Goal: Information Seeking & Learning: Learn about a topic

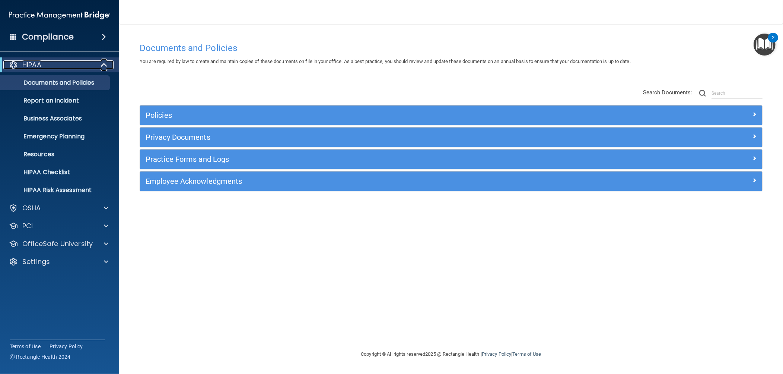
click at [102, 67] on span at bounding box center [105, 64] width 6 height 9
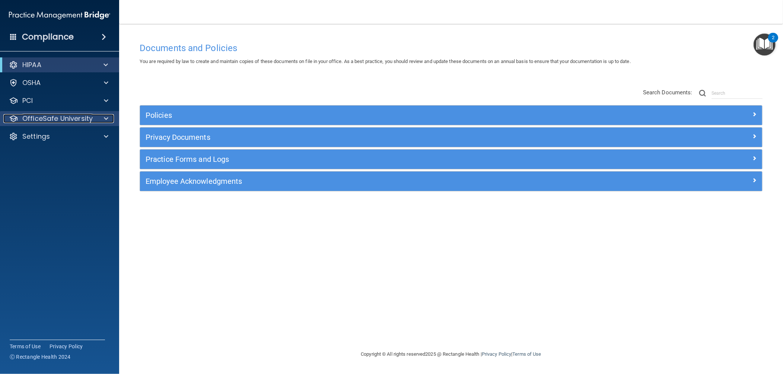
click at [104, 118] on span at bounding box center [106, 118] width 4 height 9
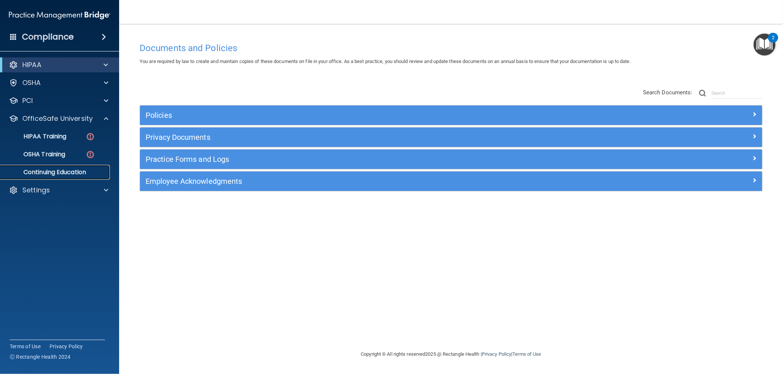
click at [72, 168] on link "Continuing Education" at bounding box center [51, 172] width 117 height 15
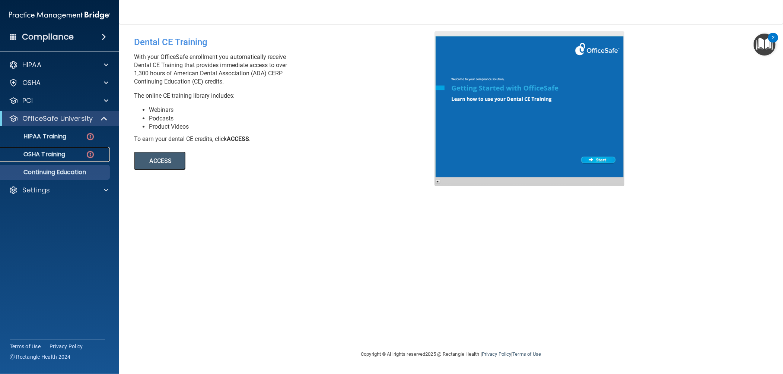
click at [59, 153] on p "OSHA Training" at bounding box center [35, 153] width 60 height 7
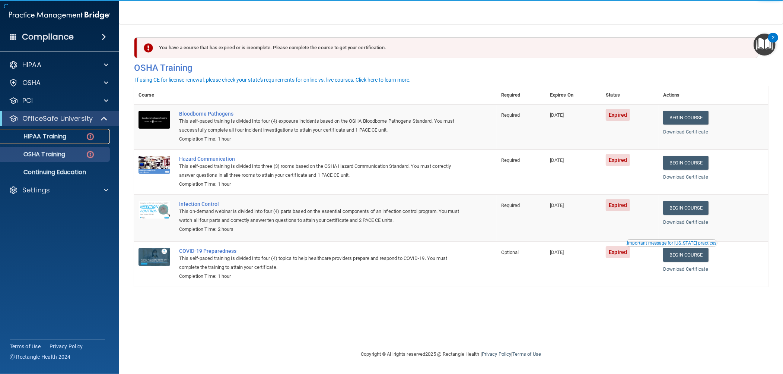
click at [57, 138] on p "HIPAA Training" at bounding box center [35, 136] width 61 height 7
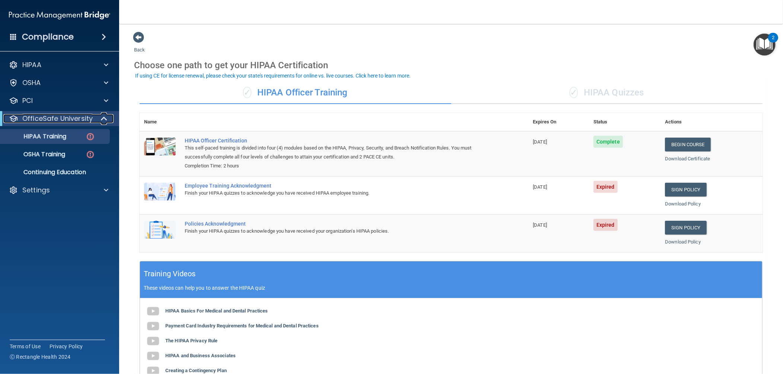
click at [104, 121] on span at bounding box center [105, 118] width 6 height 9
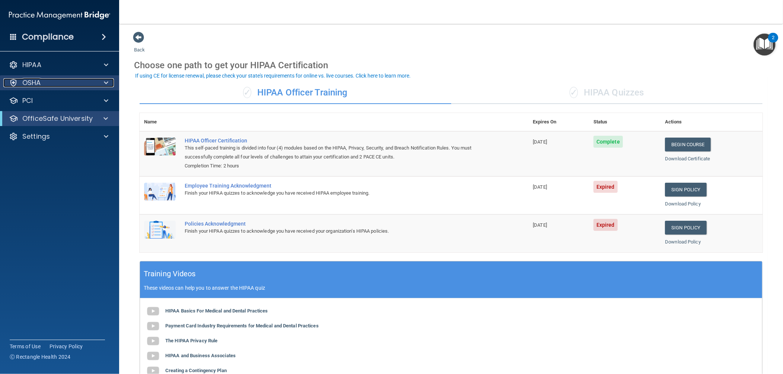
click at [105, 83] on span at bounding box center [106, 82] width 4 height 9
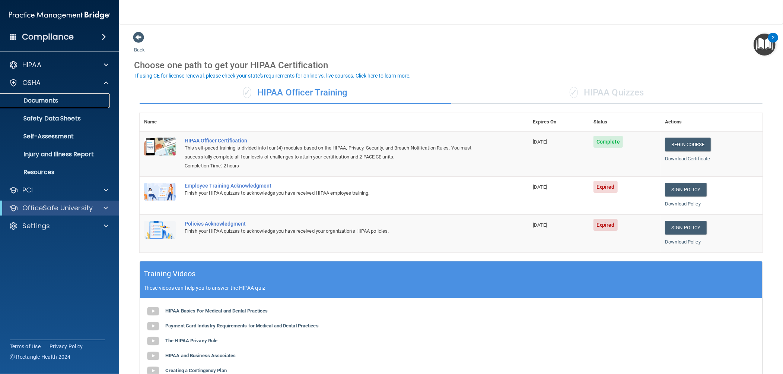
click at [74, 100] on p "Documents" at bounding box center [56, 100] width 102 height 7
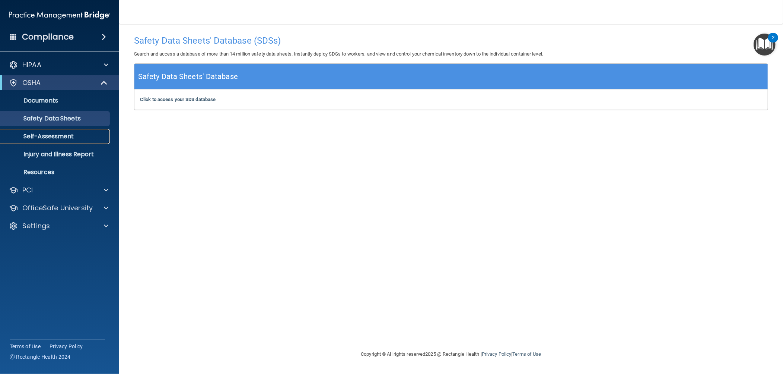
click at [68, 134] on p "Self-Assessment" at bounding box center [56, 136] width 102 height 7
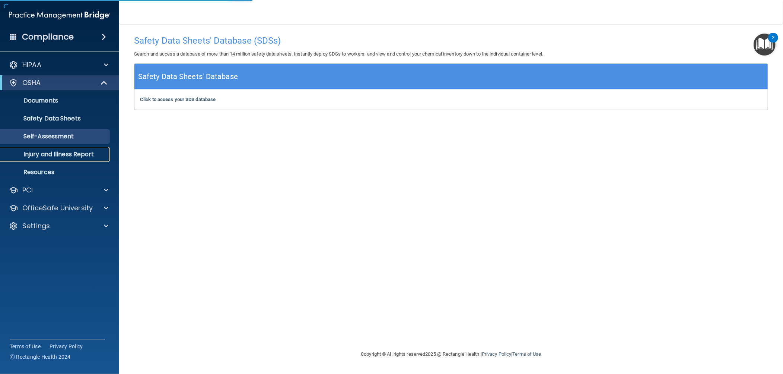
click at [68, 151] on p "Injury and Illness Report" at bounding box center [56, 153] width 102 height 7
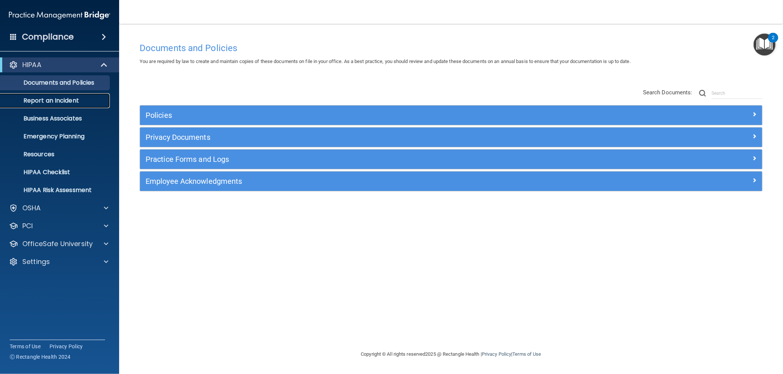
click at [64, 98] on p "Report an Incident" at bounding box center [56, 100] width 102 height 7
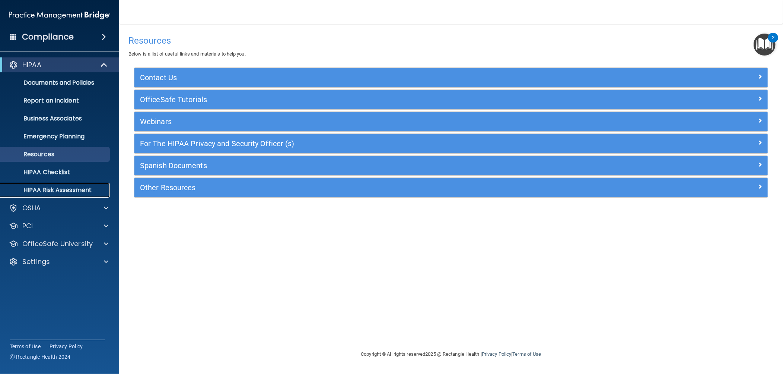
click at [67, 187] on p "HIPAA Risk Assessment" at bounding box center [56, 189] width 102 height 7
